Goal: Navigation & Orientation: Find specific page/section

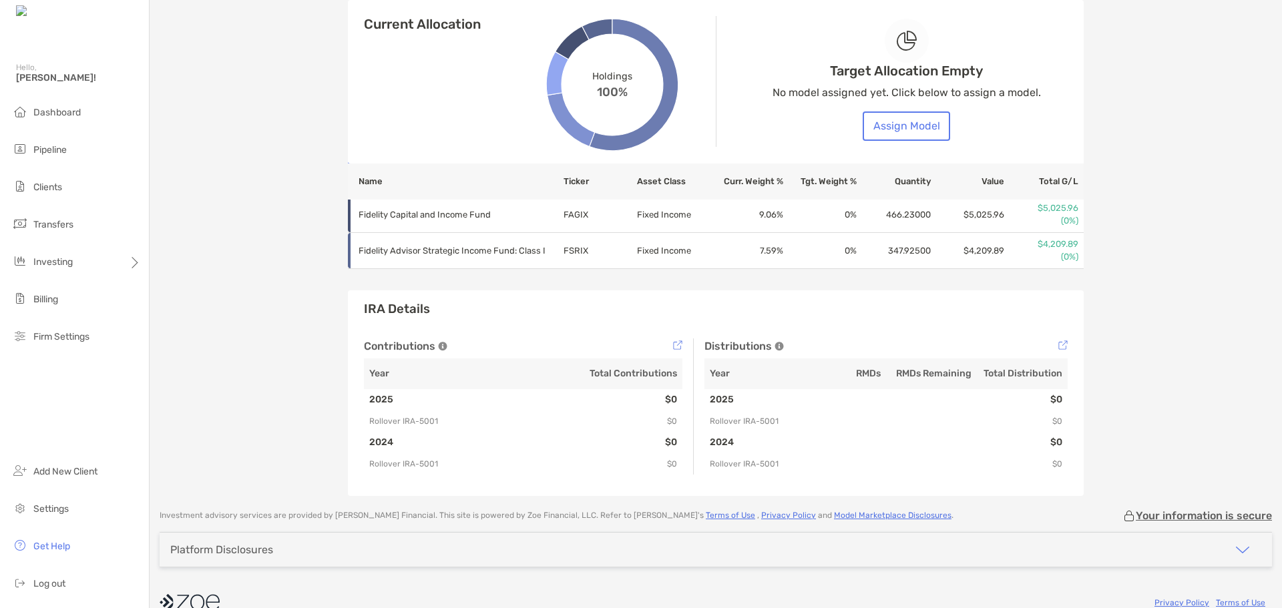
scroll to position [658, 0]
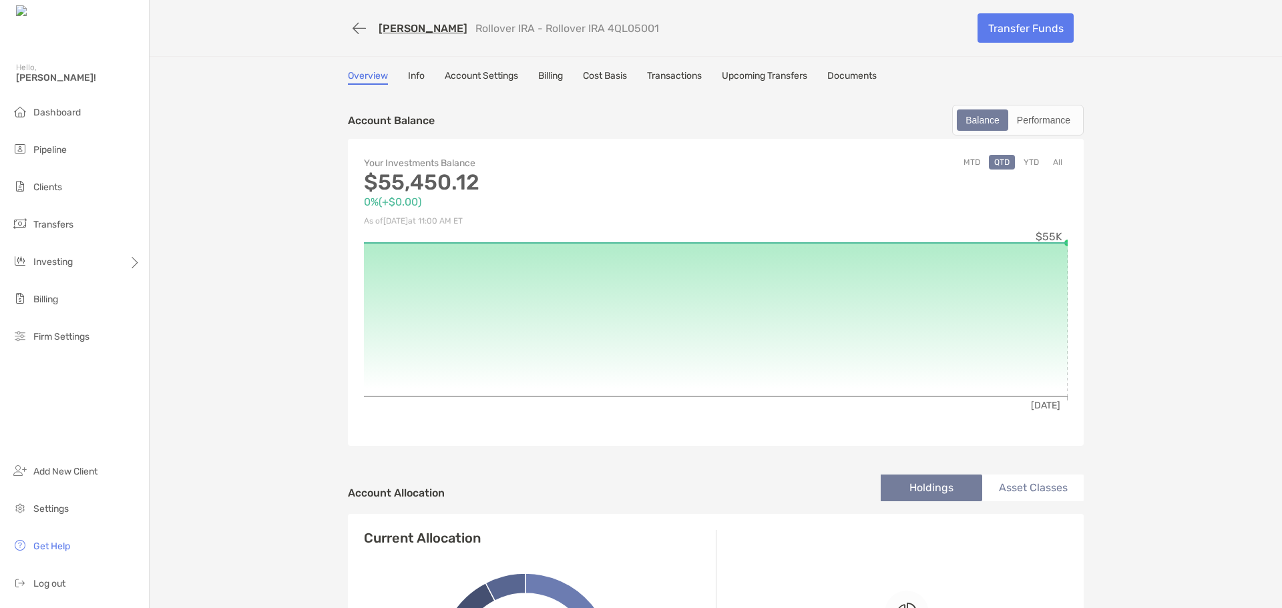
click at [690, 78] on link "Transactions" at bounding box center [674, 77] width 55 height 15
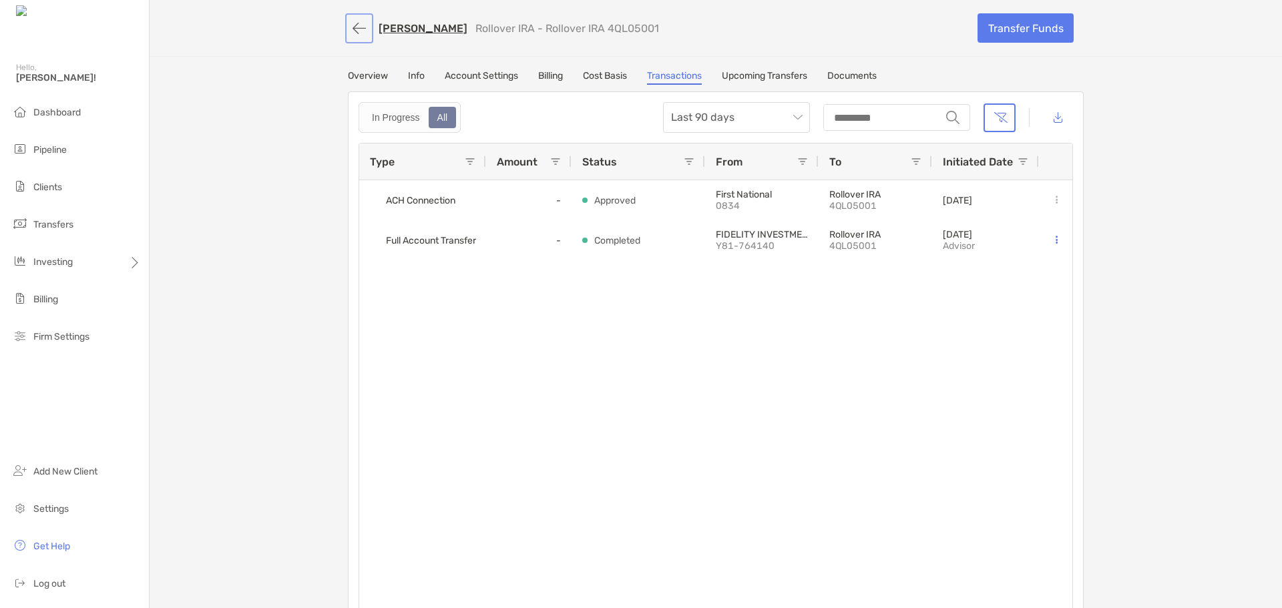
click at [352, 31] on button "button" at bounding box center [359, 28] width 23 height 25
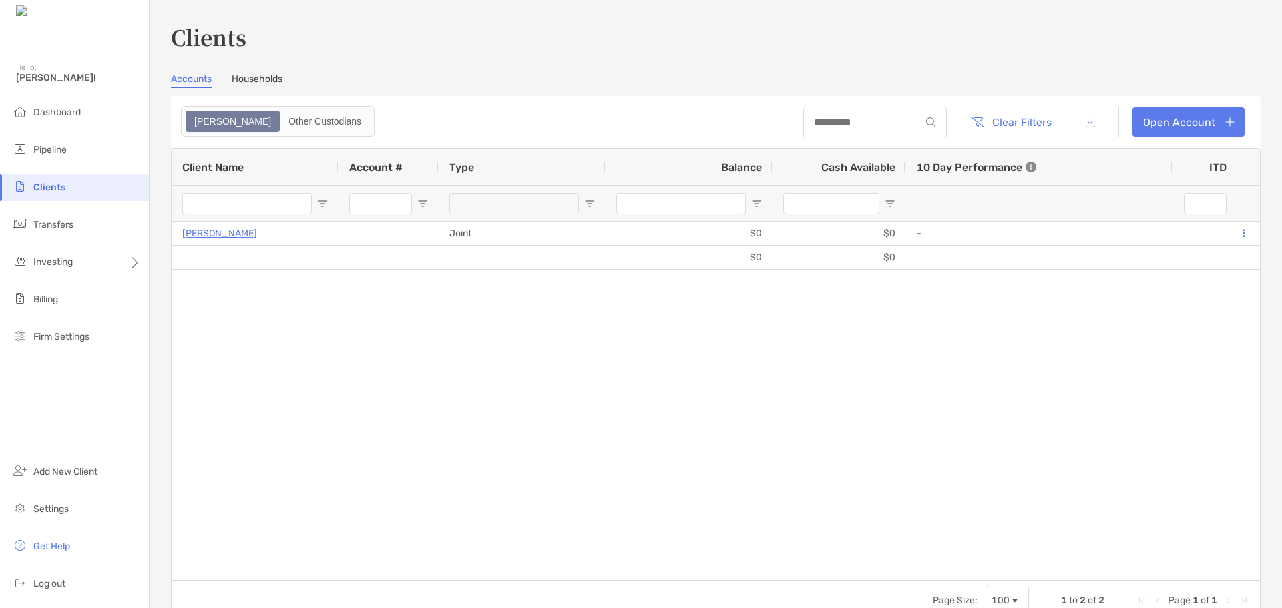
click at [265, 77] on link "Households" at bounding box center [257, 80] width 51 height 15
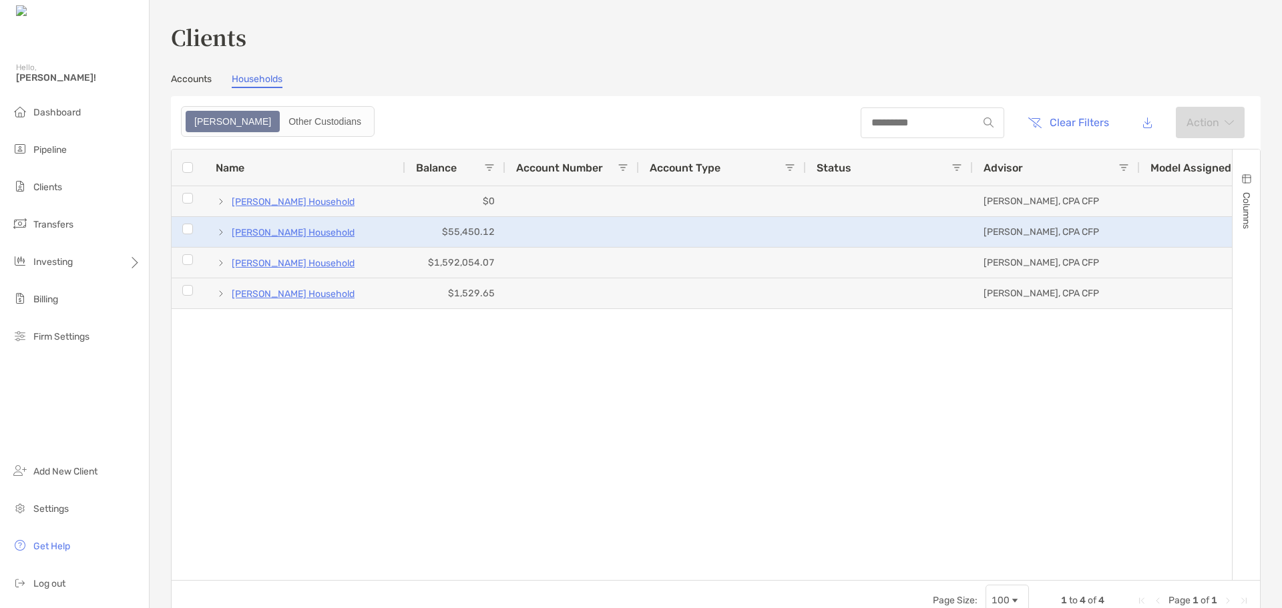
click at [303, 236] on p "[PERSON_NAME] Household" at bounding box center [293, 232] width 123 height 17
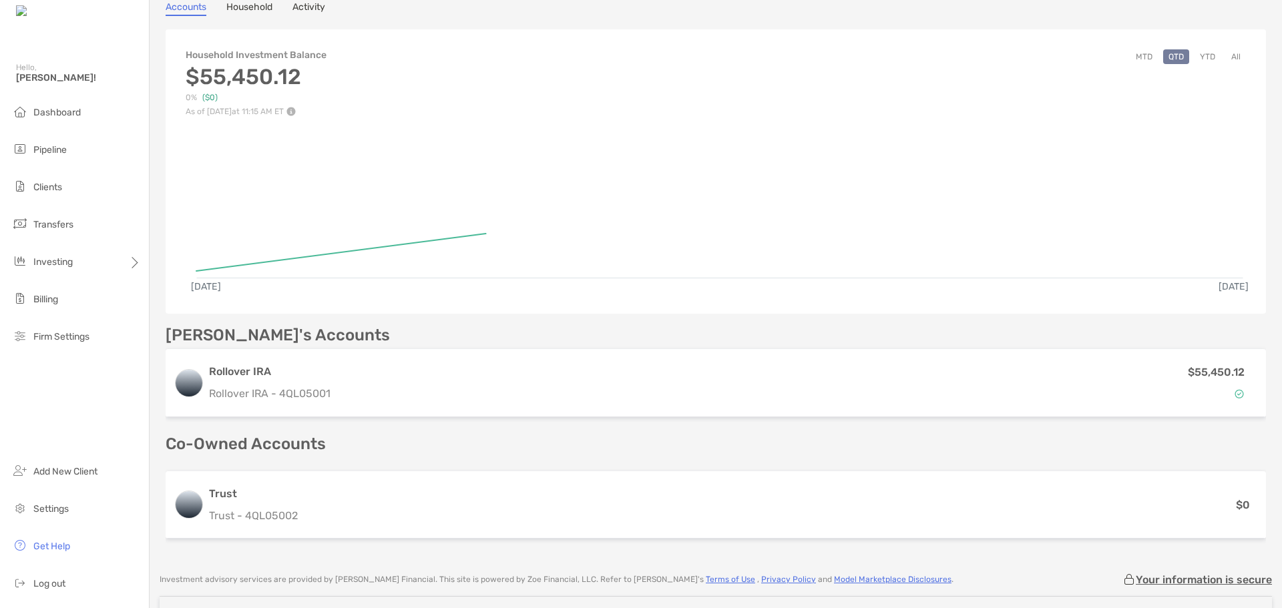
scroll to position [200, 0]
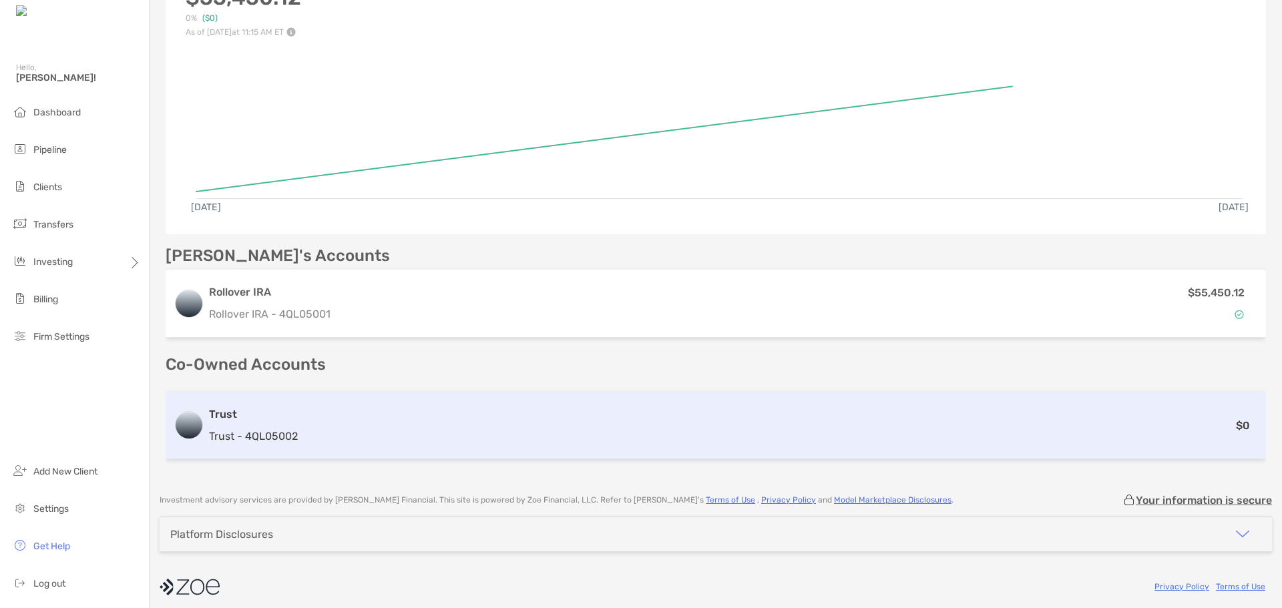
click at [290, 421] on h3 "Trust" at bounding box center [253, 415] width 89 height 16
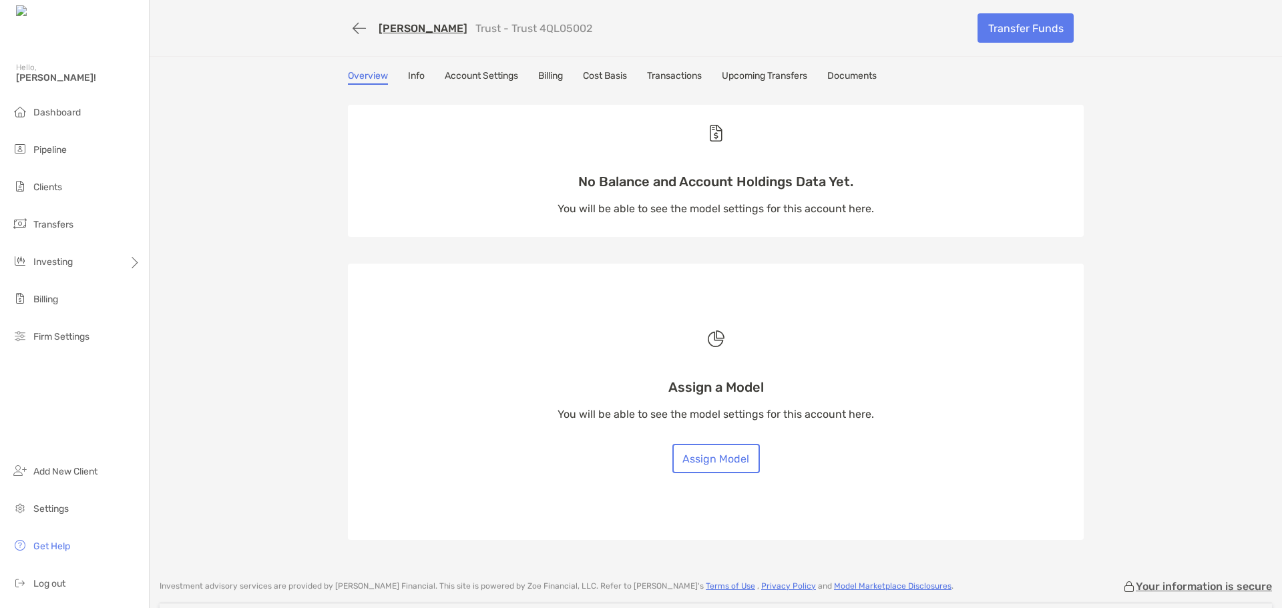
click at [686, 73] on link "Transactions" at bounding box center [674, 77] width 55 height 15
